Goal: Transaction & Acquisition: Purchase product/service

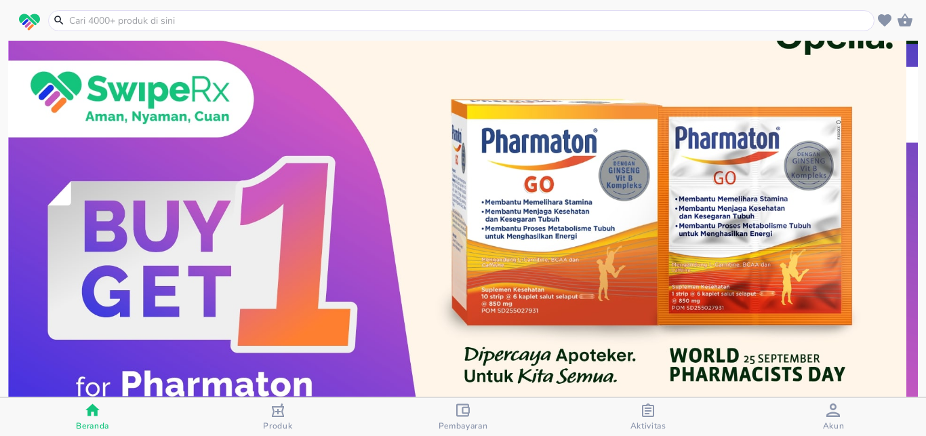
scroll to position [89, 0]
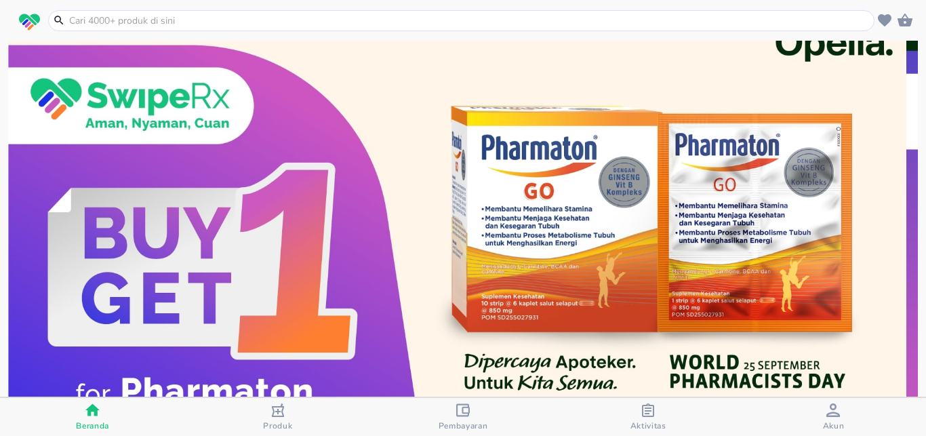
click at [568, 220] on img at bounding box center [457, 236] width 898 height 449
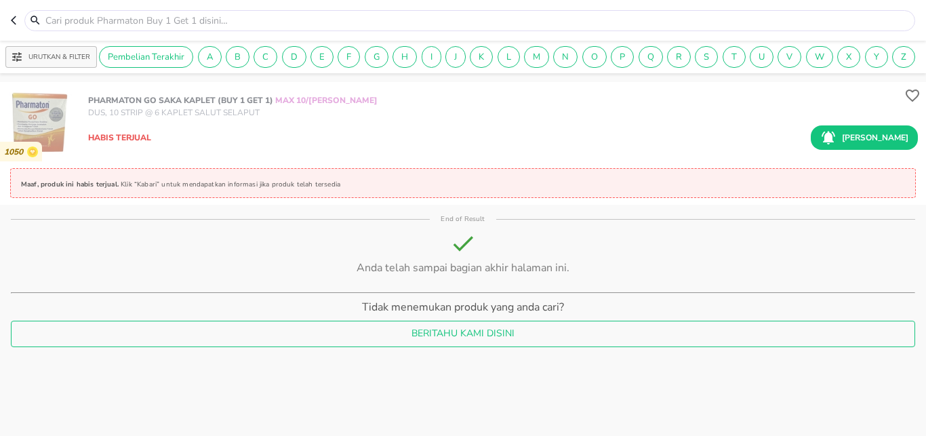
click at [15, 24] on icon "button" at bounding box center [16, 20] width 11 height 11
